Goal: Task Accomplishment & Management: Use online tool/utility

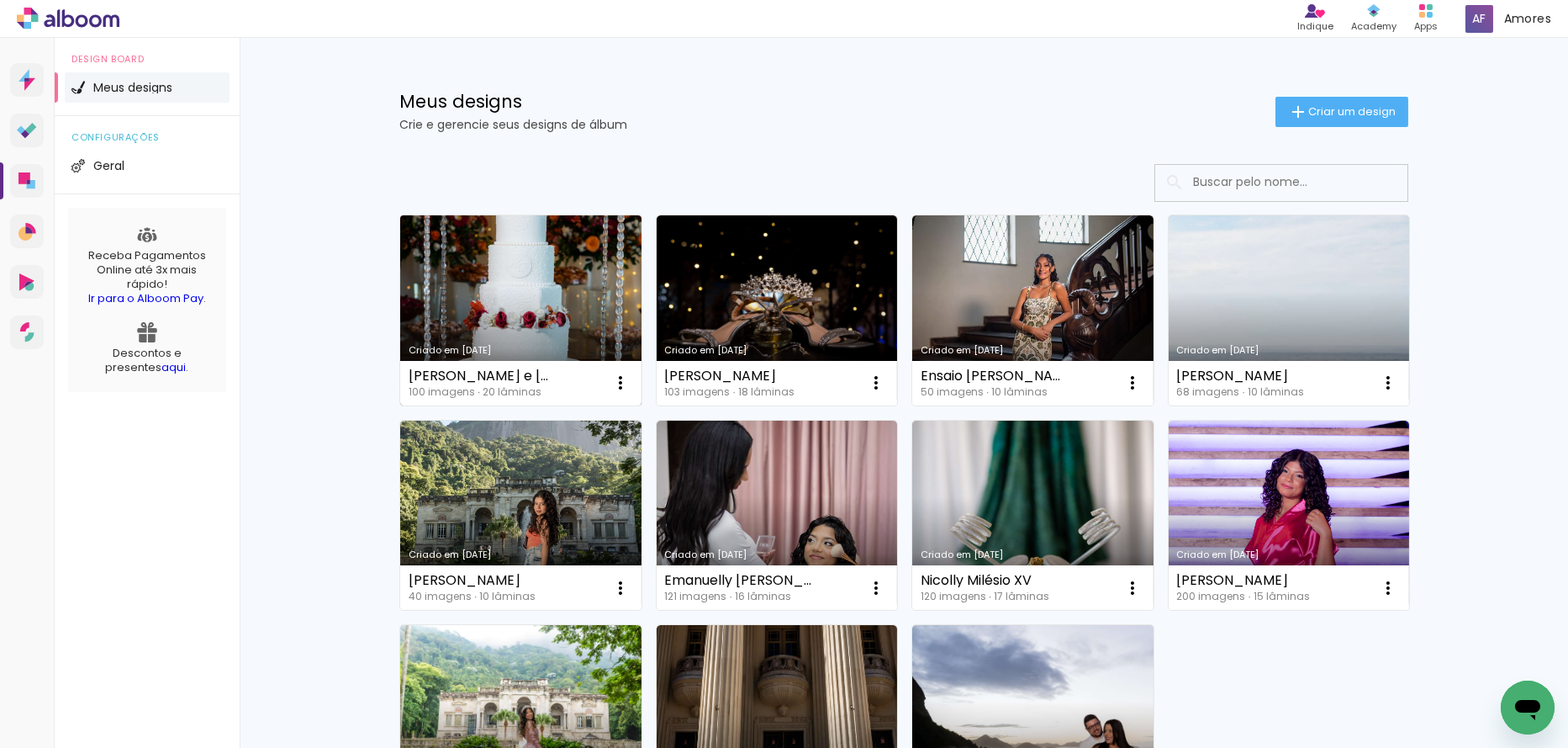
click at [463, 300] on link "Criado em [DATE]" at bounding box center [521, 309] width 242 height 190
click at [463, 332] on link "Criado em [DATE]" at bounding box center [521, 309] width 242 height 190
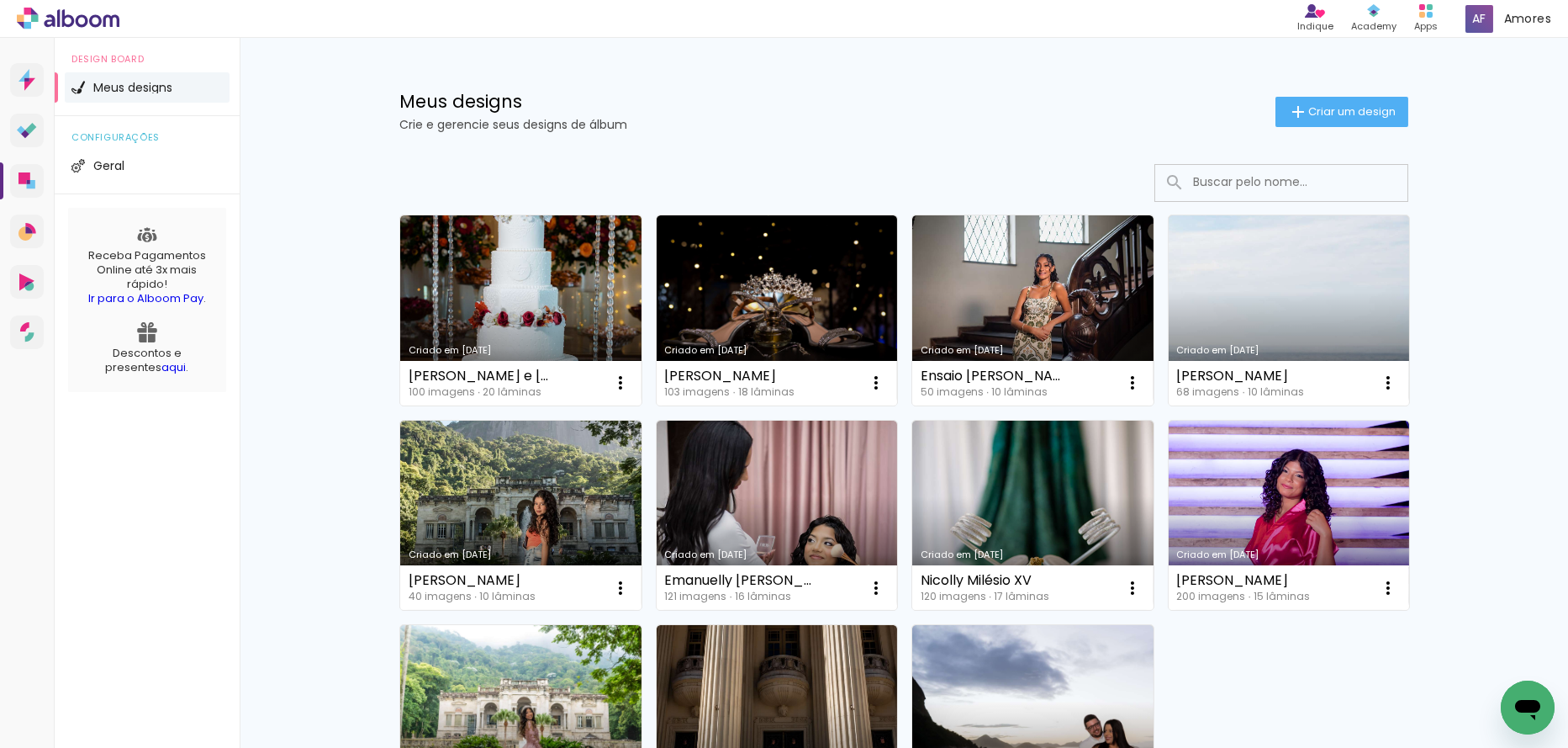
click at [88, 20] on icon at bounding box center [68, 18] width 102 height 22
